Goal: Complete application form

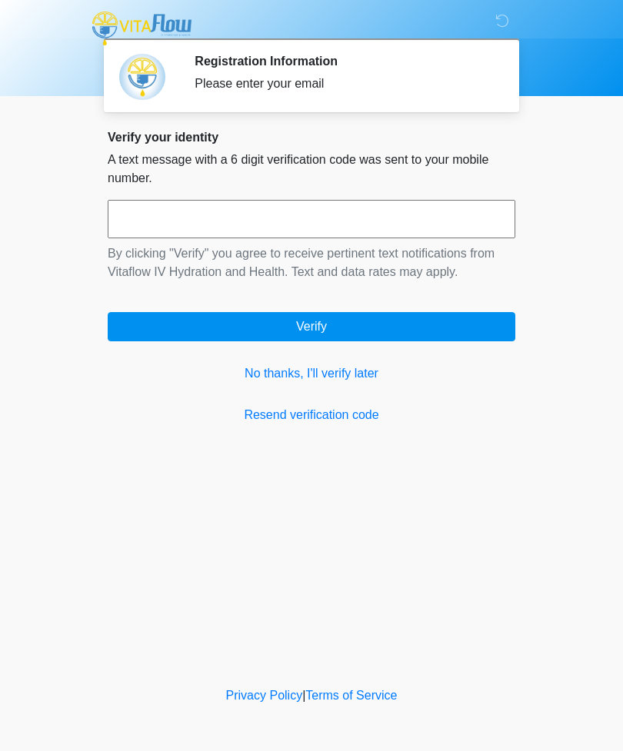
click at [273, 78] on div "Please enter your email" at bounding box center [342, 84] width 297 height 18
click at [311, 330] on button "Verify" at bounding box center [311, 326] width 407 height 29
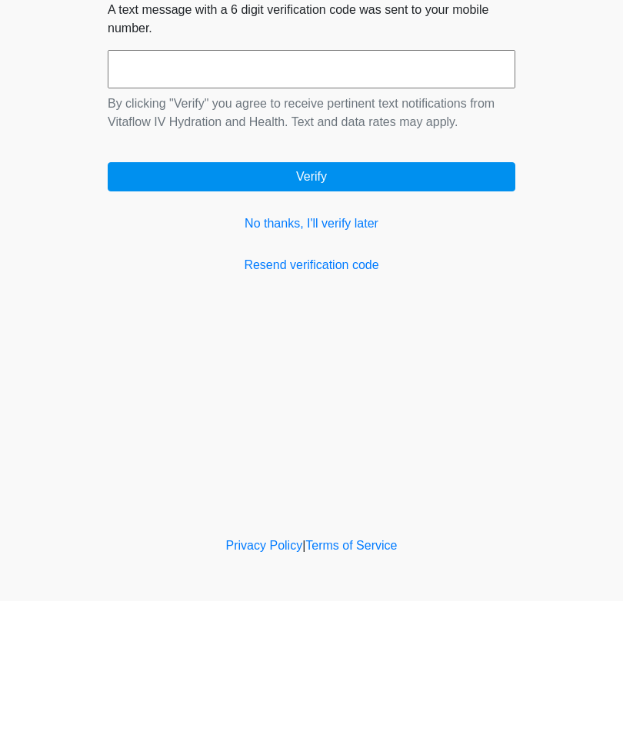
click at [294, 364] on link "No thanks, I'll verify later" at bounding box center [311, 373] width 407 height 18
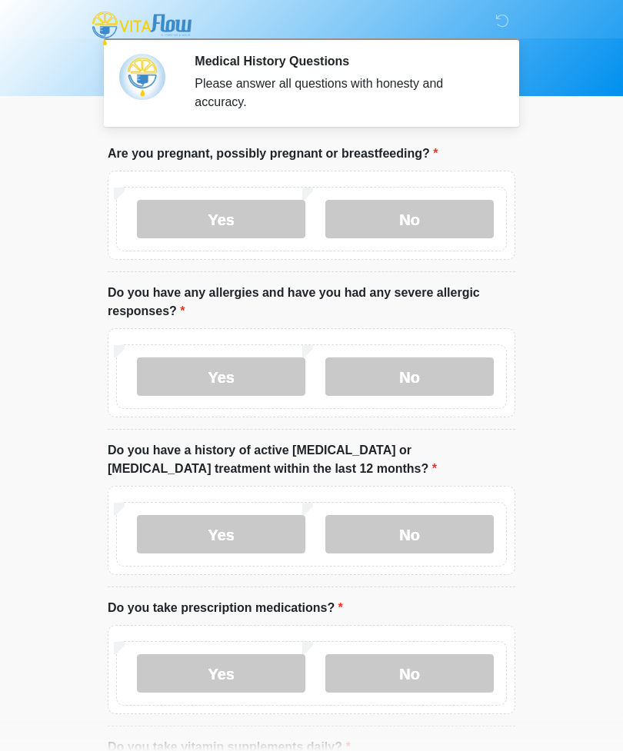
click at [407, 228] on label "No" at bounding box center [409, 219] width 168 height 38
click at [398, 380] on label "No" at bounding box center [409, 376] width 168 height 38
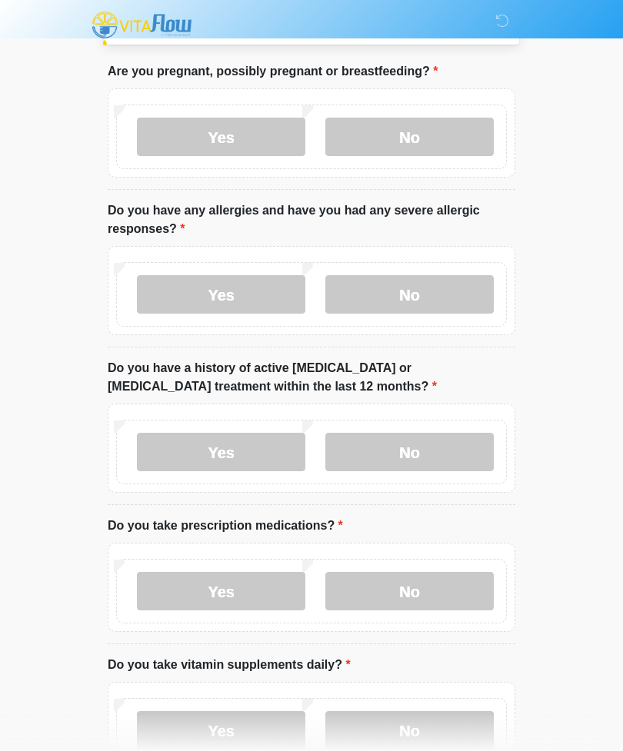
scroll to position [82, 0]
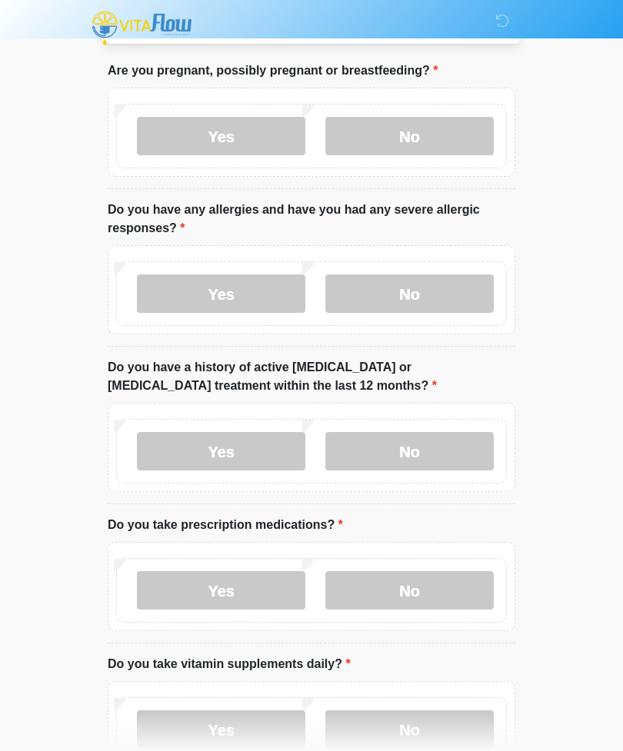
click at [398, 454] on label "No" at bounding box center [409, 452] width 168 height 38
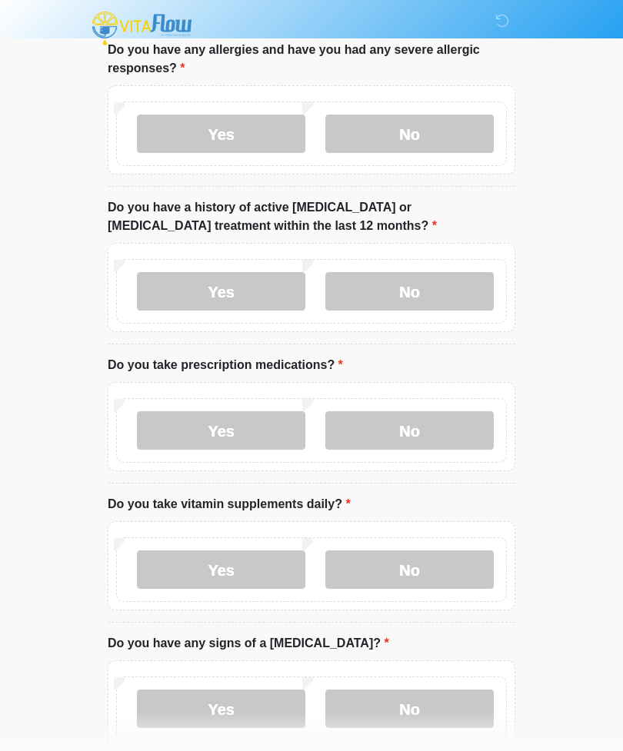
scroll to position [253, 0]
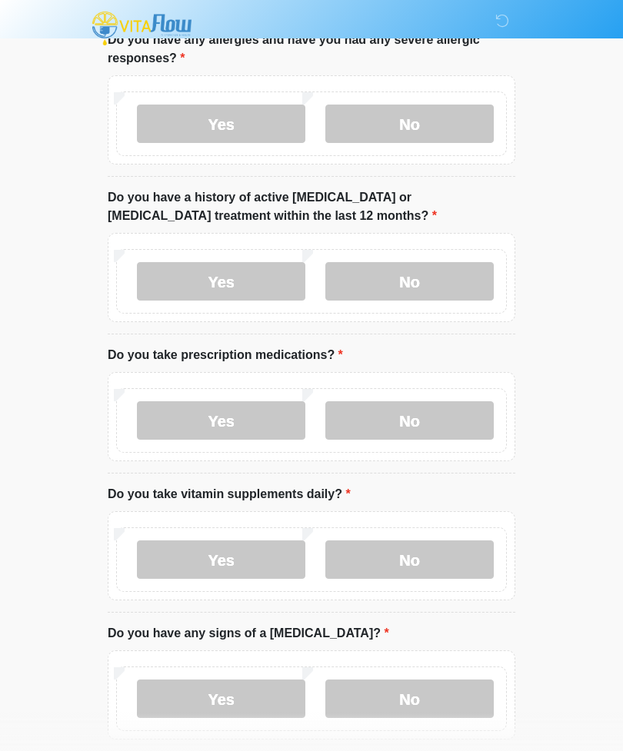
click at [247, 420] on label "Yes" at bounding box center [221, 420] width 168 height 38
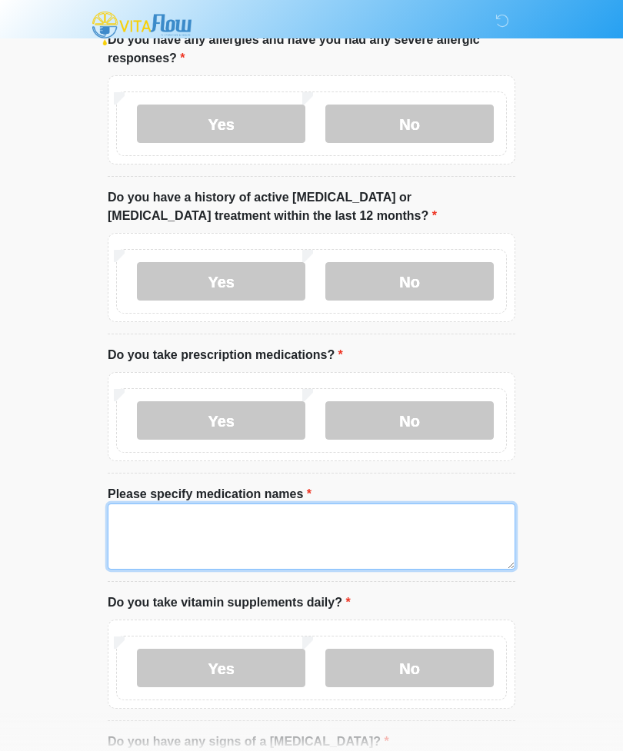
click at [169, 528] on textarea "Please specify medication names" at bounding box center [311, 536] width 407 height 66
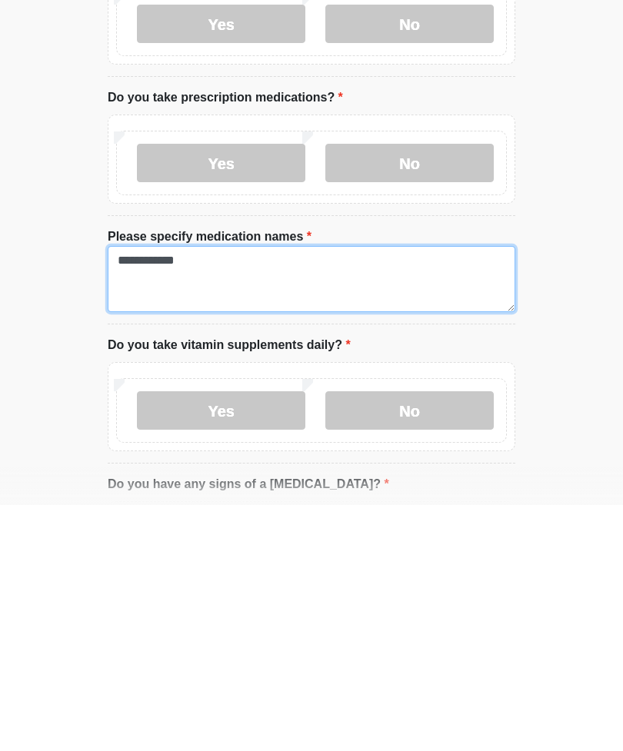
click at [229, 492] on textarea "**********" at bounding box center [311, 525] width 407 height 66
type textarea "**********"
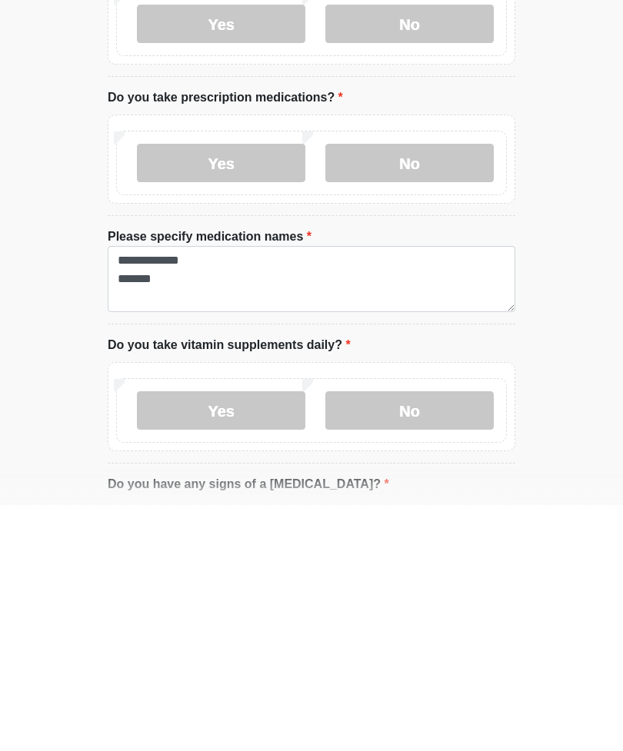
click at [246, 637] on label "Yes" at bounding box center [221, 656] width 168 height 38
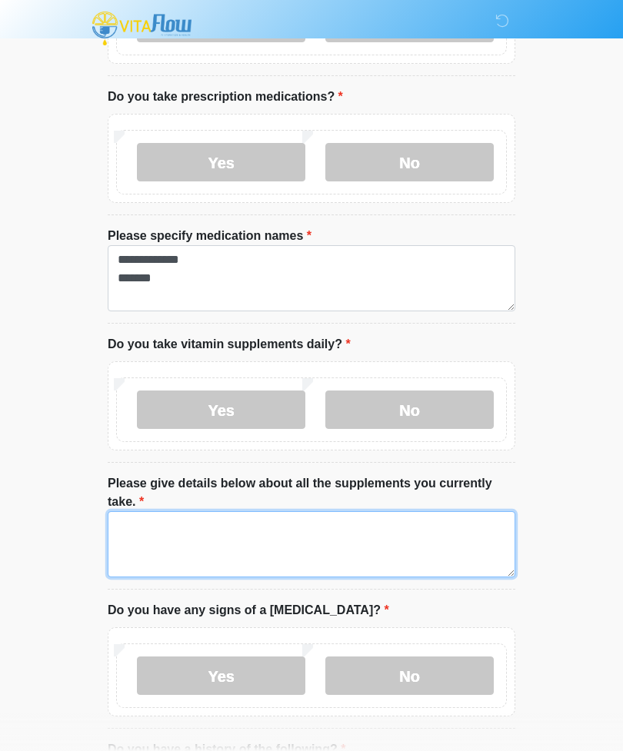
click at [190, 529] on textarea "Please give details below about all the supplements you currently take." at bounding box center [311, 544] width 407 height 66
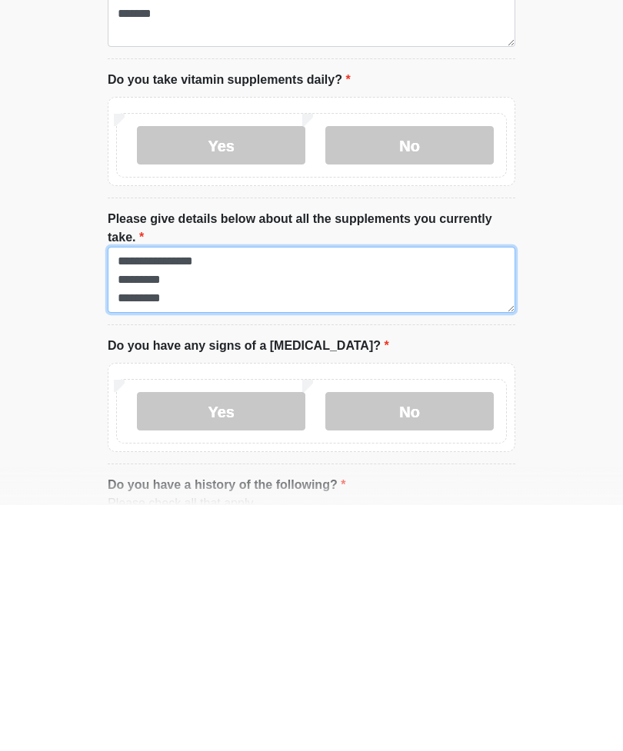
type textarea "**********"
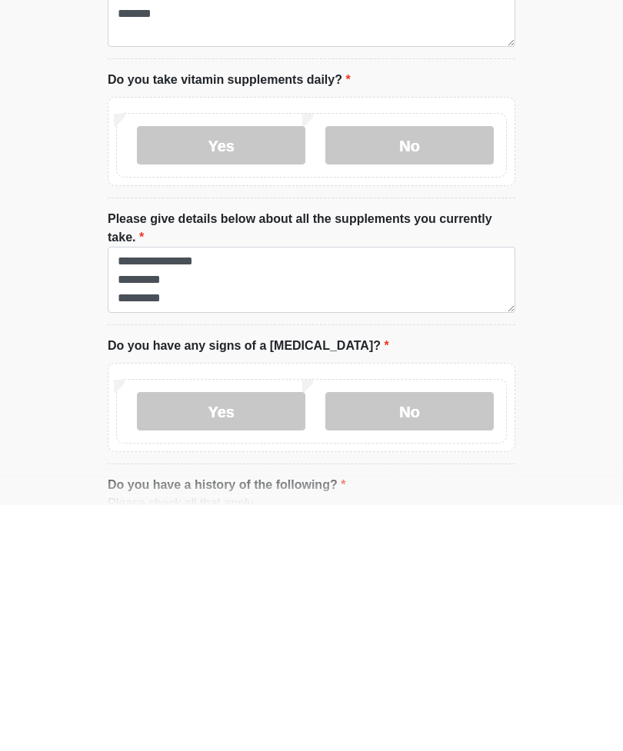
click at [400, 638] on label "No" at bounding box center [409, 657] width 168 height 38
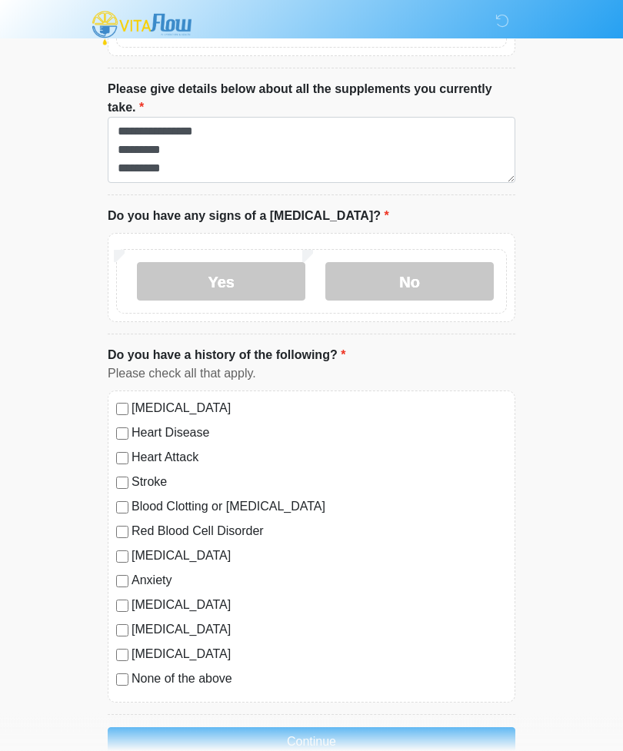
scroll to position [905, 0]
click at [344, 739] on button "Continue" at bounding box center [311, 741] width 407 height 29
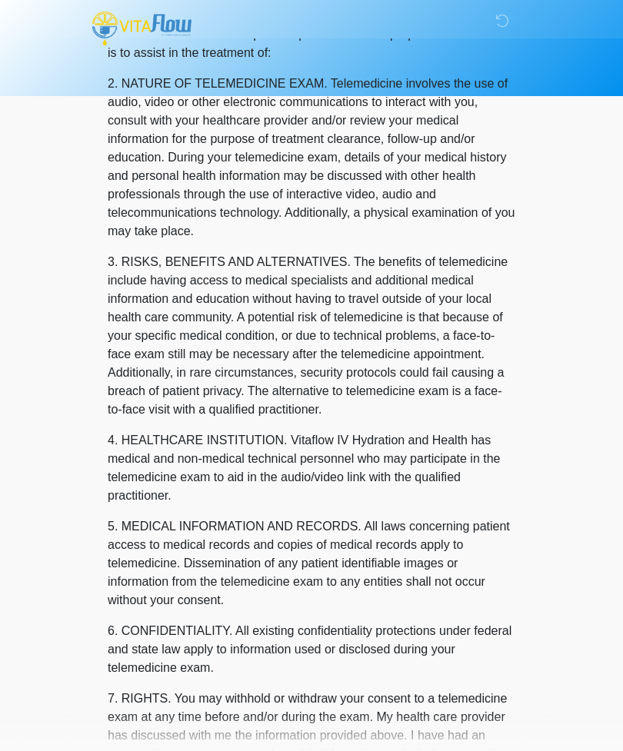
scroll to position [0, 0]
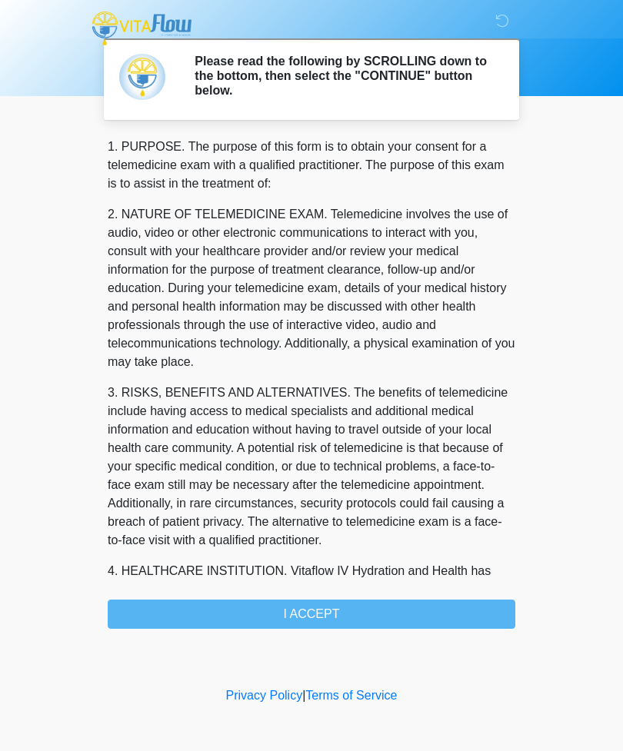
click at [360, 610] on div "1. PURPOSE. The purpose of this form is to obtain your consent for a telemedici…" at bounding box center [311, 383] width 407 height 491
click at [309, 606] on div "1. PURPOSE. The purpose of this form is to obtain your consent for a telemedici…" at bounding box center [311, 383] width 407 height 491
click at [296, 613] on div "1. PURPOSE. The purpose of this form is to obtain your consent for a telemedici…" at bounding box center [311, 383] width 407 height 491
click at [373, 610] on div "1. PURPOSE. The purpose of this form is to obtain your consent for a telemedici…" at bounding box center [311, 383] width 407 height 491
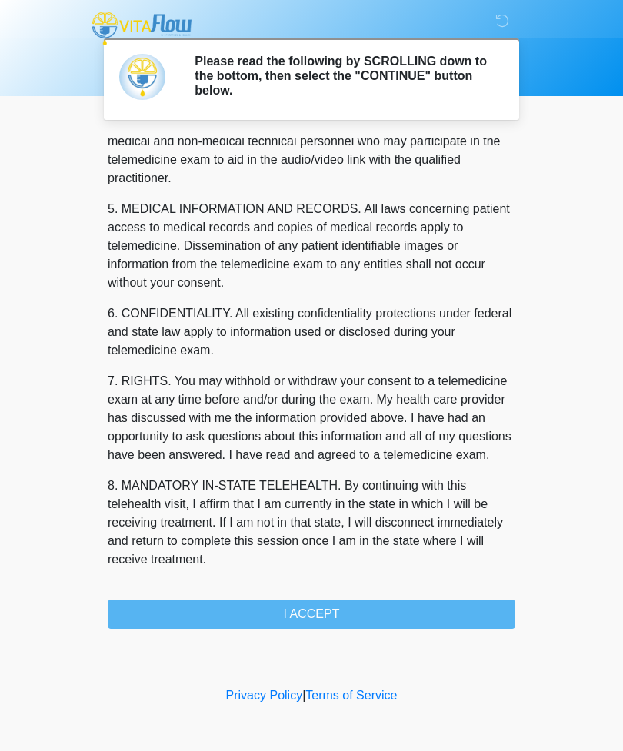
scroll to position [467, 0]
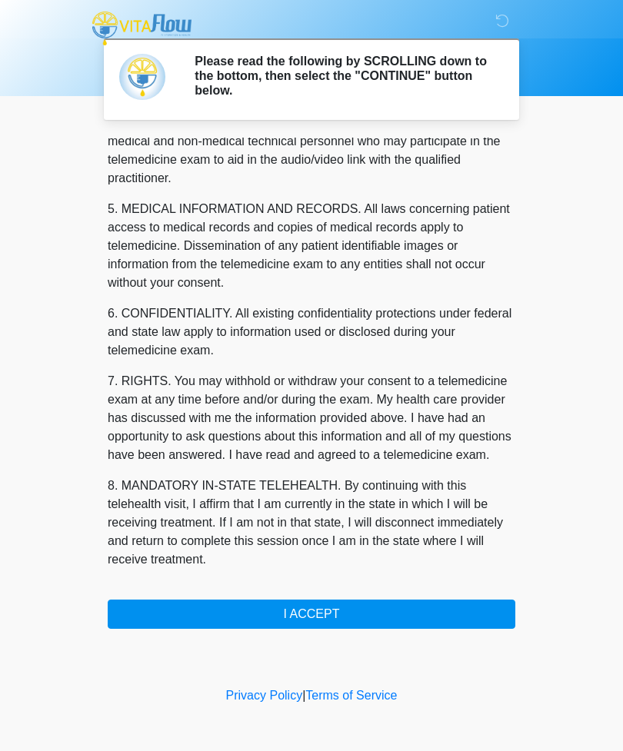
click at [314, 621] on button "I ACCEPT" at bounding box center [311, 614] width 407 height 29
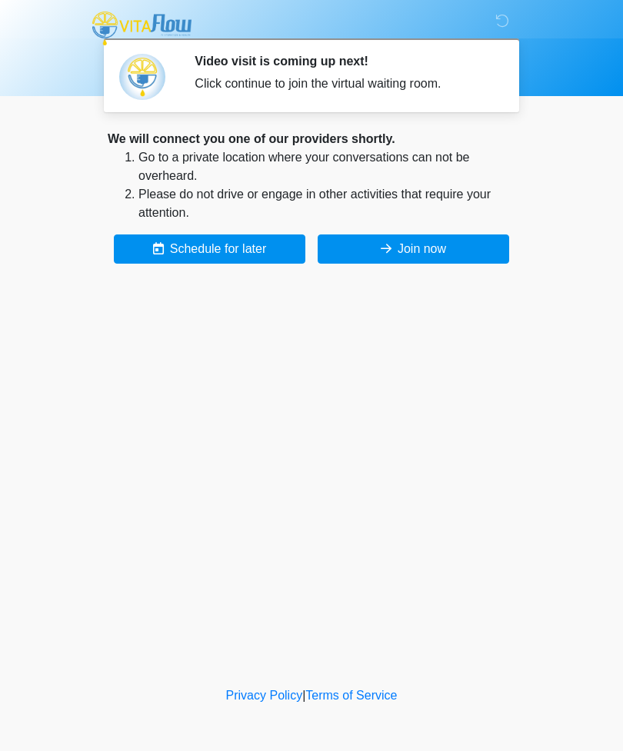
click at [398, 245] on button "Join now" at bounding box center [412, 248] width 191 height 29
